Goal: Find specific page/section: Find specific page/section

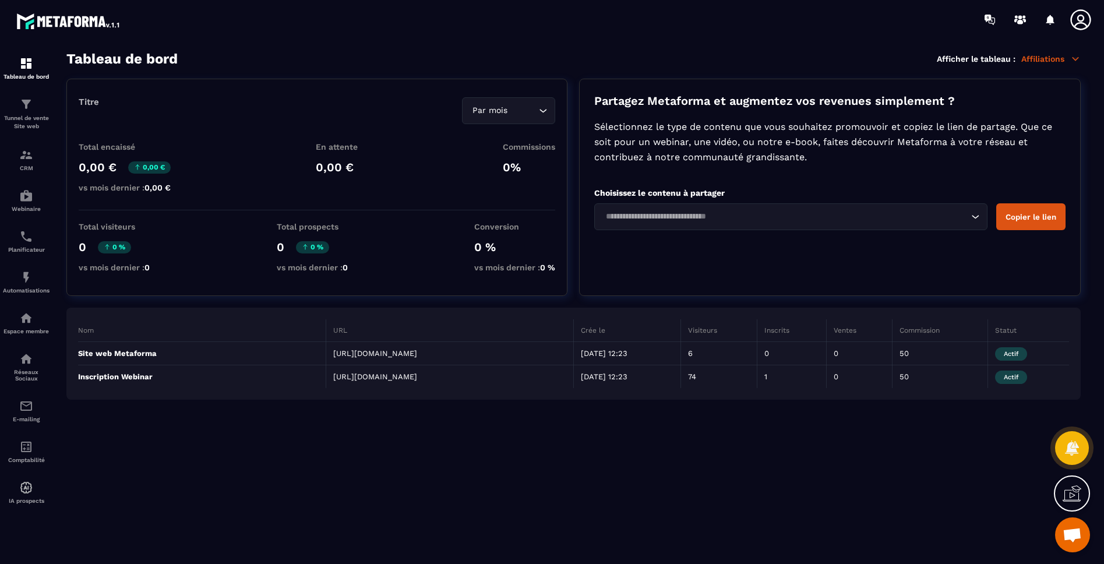
click at [662, 433] on section "Tableau de bord Afficher le tableau : Affiliations Titre Par mois Loading... To…" at bounding box center [574, 308] width 1038 height 514
click at [494, 461] on section "Tableau de bord Afficher le tableau : Affiliations Titre Par mois Loading... To…" at bounding box center [574, 308] width 1038 height 514
click at [299, 50] on section "Tableau de bord Tunnel de vente Site web CRM Webinaire Planificateur Automatisa…" at bounding box center [552, 307] width 1104 height 537
drag, startPoint x: 200, startPoint y: 57, endPoint x: 65, endPoint y: 58, distance: 135.2
click at [65, 58] on section "Tableau de bord Afficher le tableau : Affiliations Titre Par mois Loading... To…" at bounding box center [574, 308] width 1038 height 514
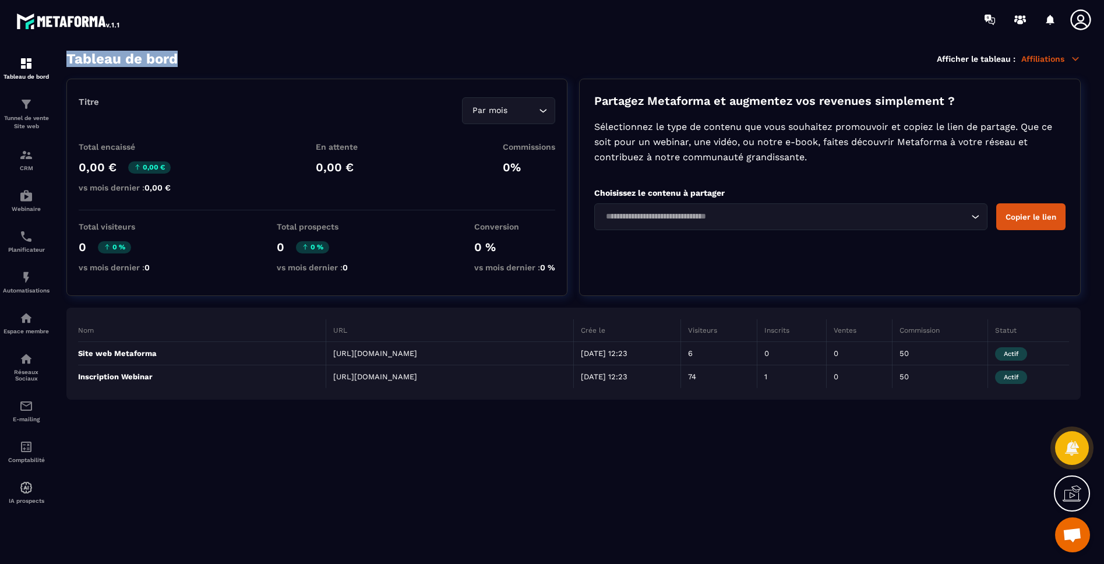
click at [66, 58] on h3 "Tableau de bord" at bounding box center [121, 59] width 111 height 16
drag, startPoint x: 66, startPoint y: 62, endPoint x: 216, endPoint y: 61, distance: 150.3
click at [216, 61] on section "Tableau de bord Afficher le tableau : Affiliations Titre Par mois Loading... To…" at bounding box center [574, 308] width 1038 height 514
click at [216, 59] on div "Tableau de bord Afficher le tableau : Affiliations" at bounding box center [573, 59] width 1014 height 16
drag, startPoint x: 70, startPoint y: 59, endPoint x: 197, endPoint y: 58, distance: 127.6
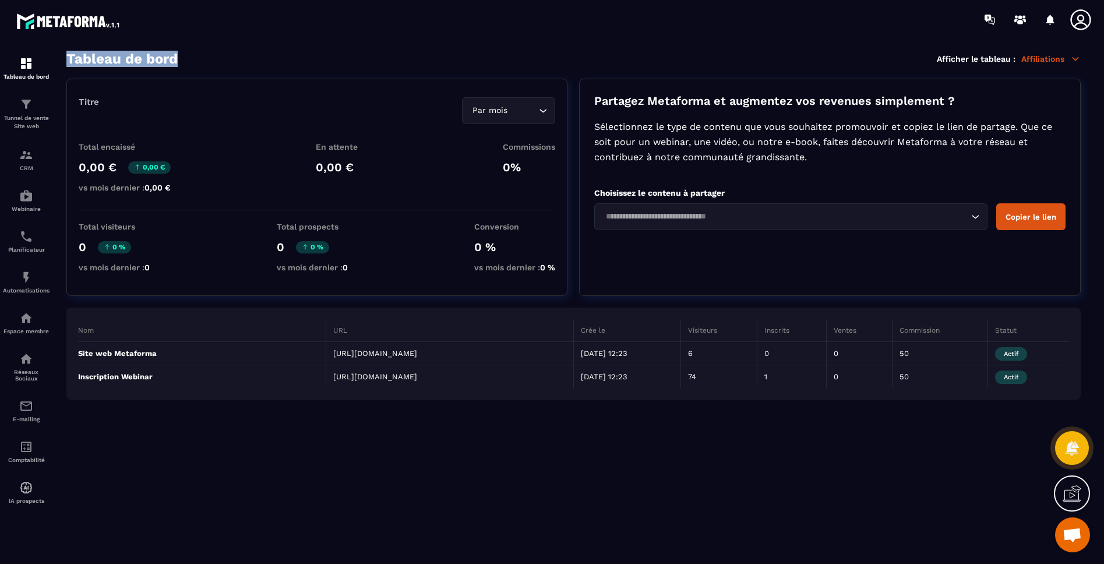
click at [197, 58] on div "Tableau de bord Afficher le tableau : Affiliations" at bounding box center [573, 59] width 1014 height 16
click at [197, 57] on div "Tableau de bord Afficher le tableau : Affiliations" at bounding box center [573, 59] width 1014 height 16
